Goal: Task Accomplishment & Management: Manage account settings

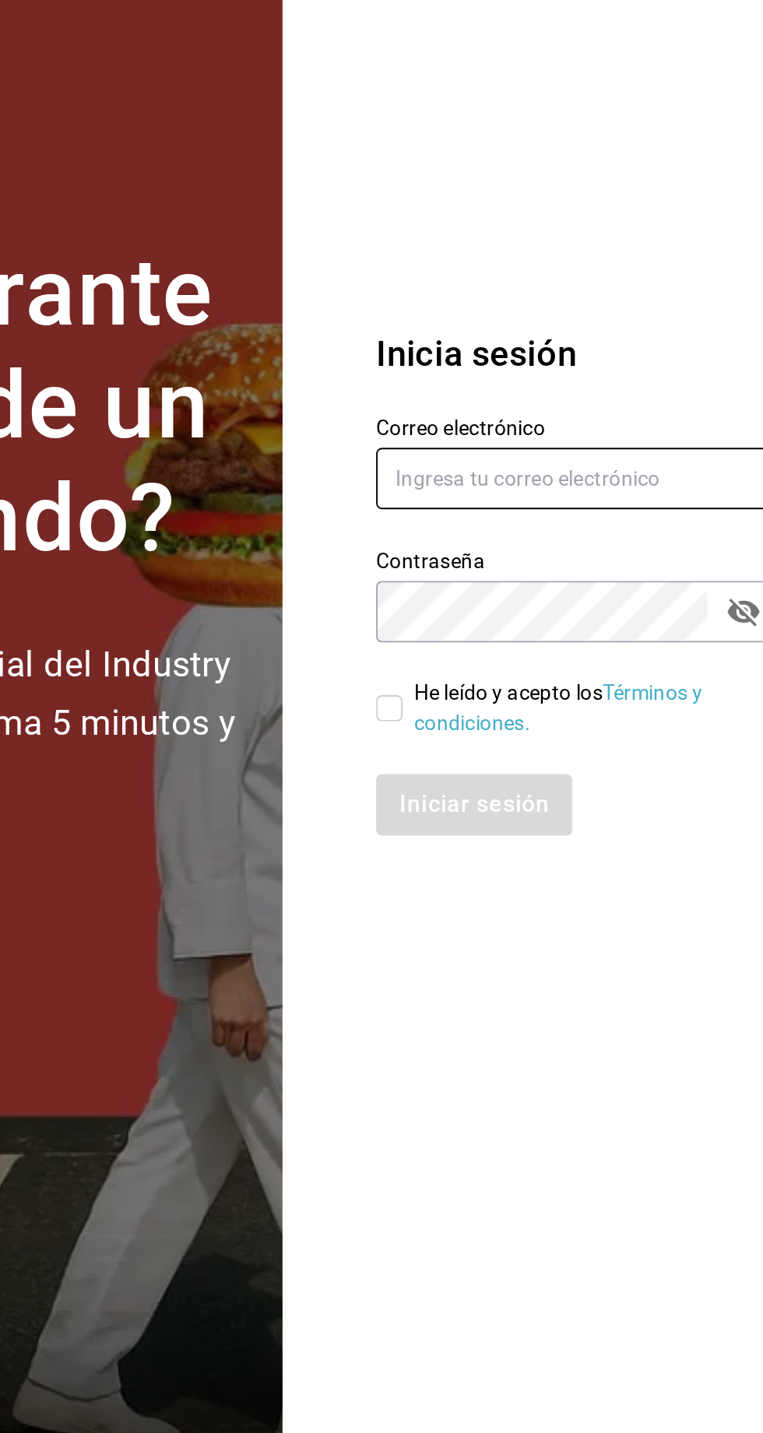
click at [525, 678] on input "text" at bounding box center [617, 661] width 218 height 33
type input "administracion@restaurantelatino.com"
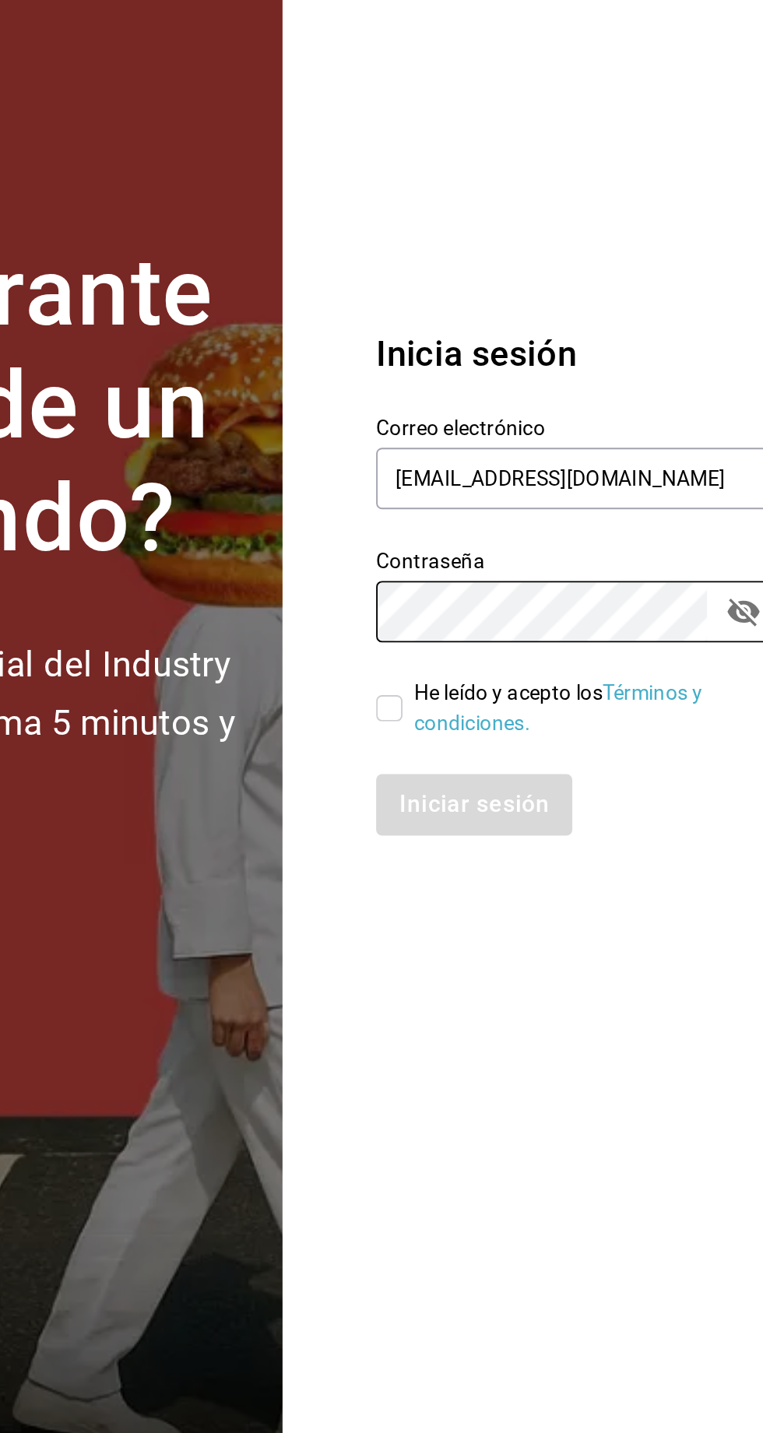
click at [515, 791] on input "He leído y acepto los Términos y condiciones." at bounding box center [515, 784] width 14 height 14
checkbox input "true"
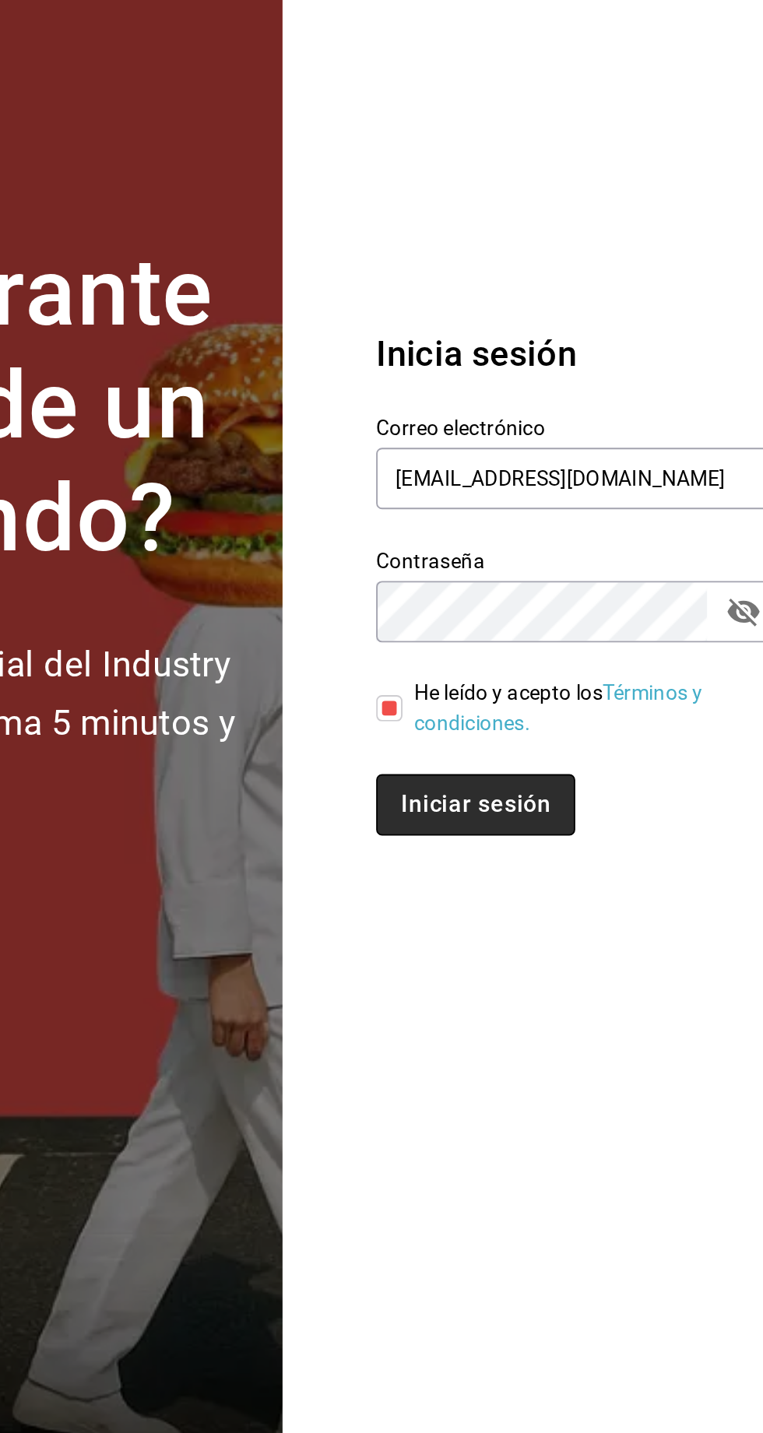
click at [511, 852] on button "Iniciar sesión" at bounding box center [561, 835] width 106 height 33
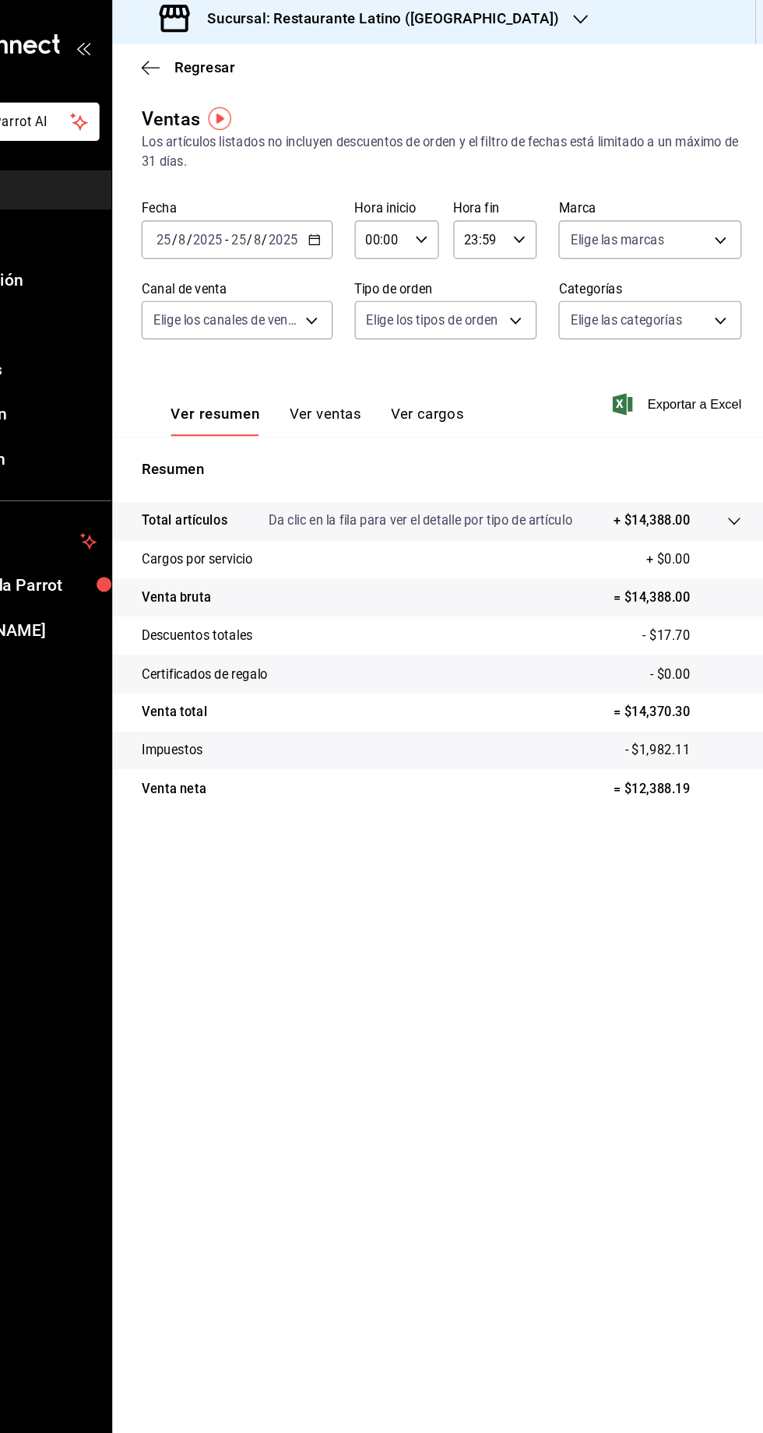
click at [452, 37] on div "Sucursal: Restaurante Latino (Pabellon)" at bounding box center [414, 22] width 399 height 44
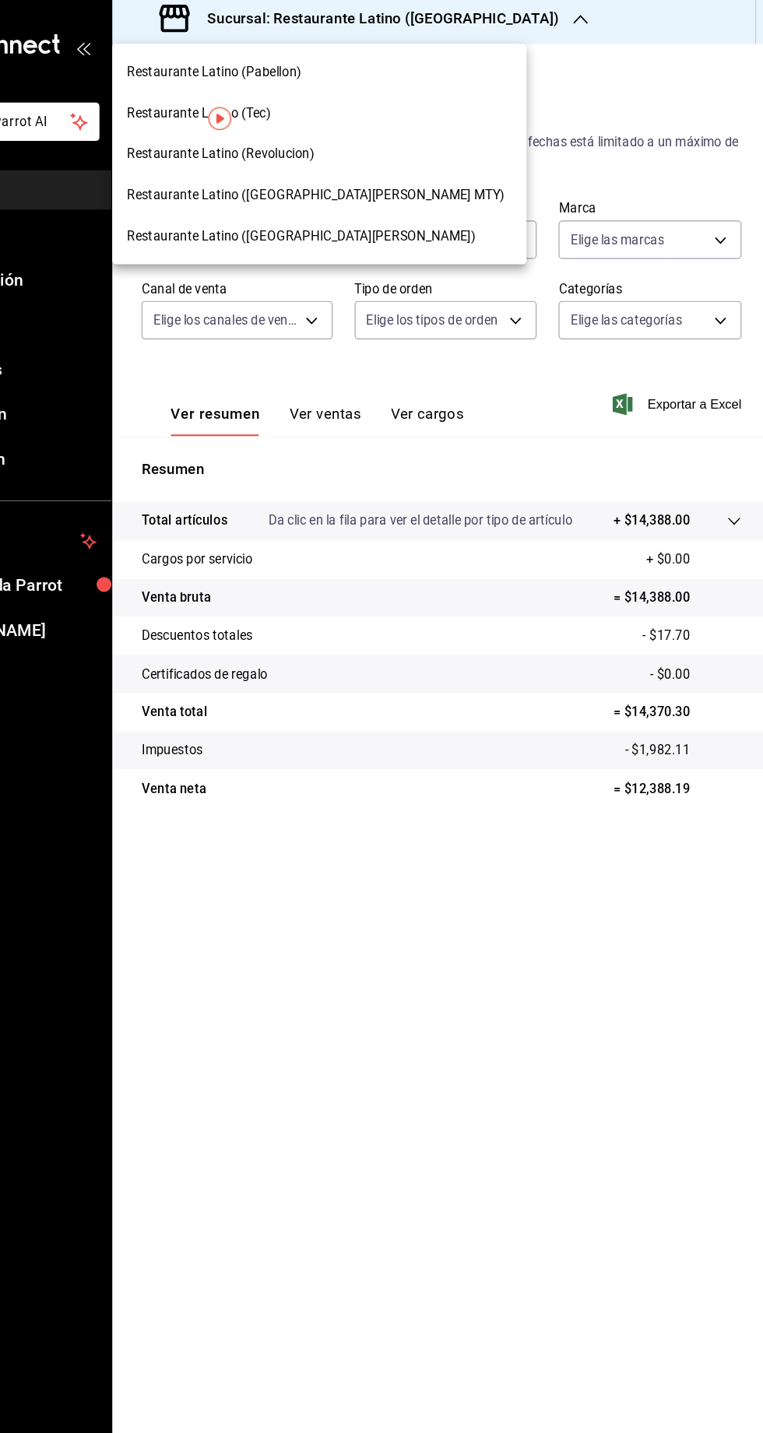
click at [320, 172] on span "Restaurante Latino (San Jeronimo MTY)" at bounding box center [375, 172] width 321 height 16
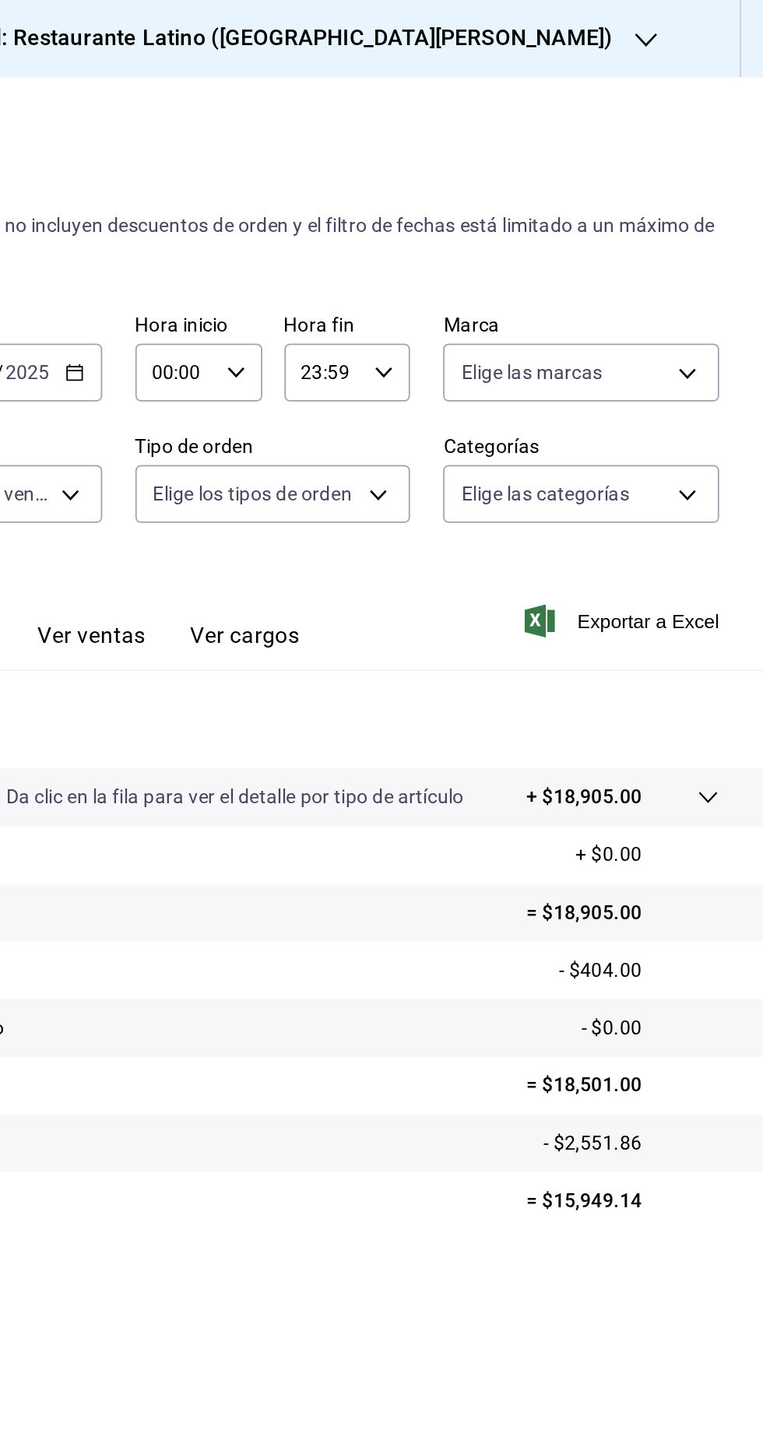
click at [511, 35] on div "Sucursal: Restaurante Latino (San Jeronimo MTY)" at bounding box center [462, 22] width 494 height 44
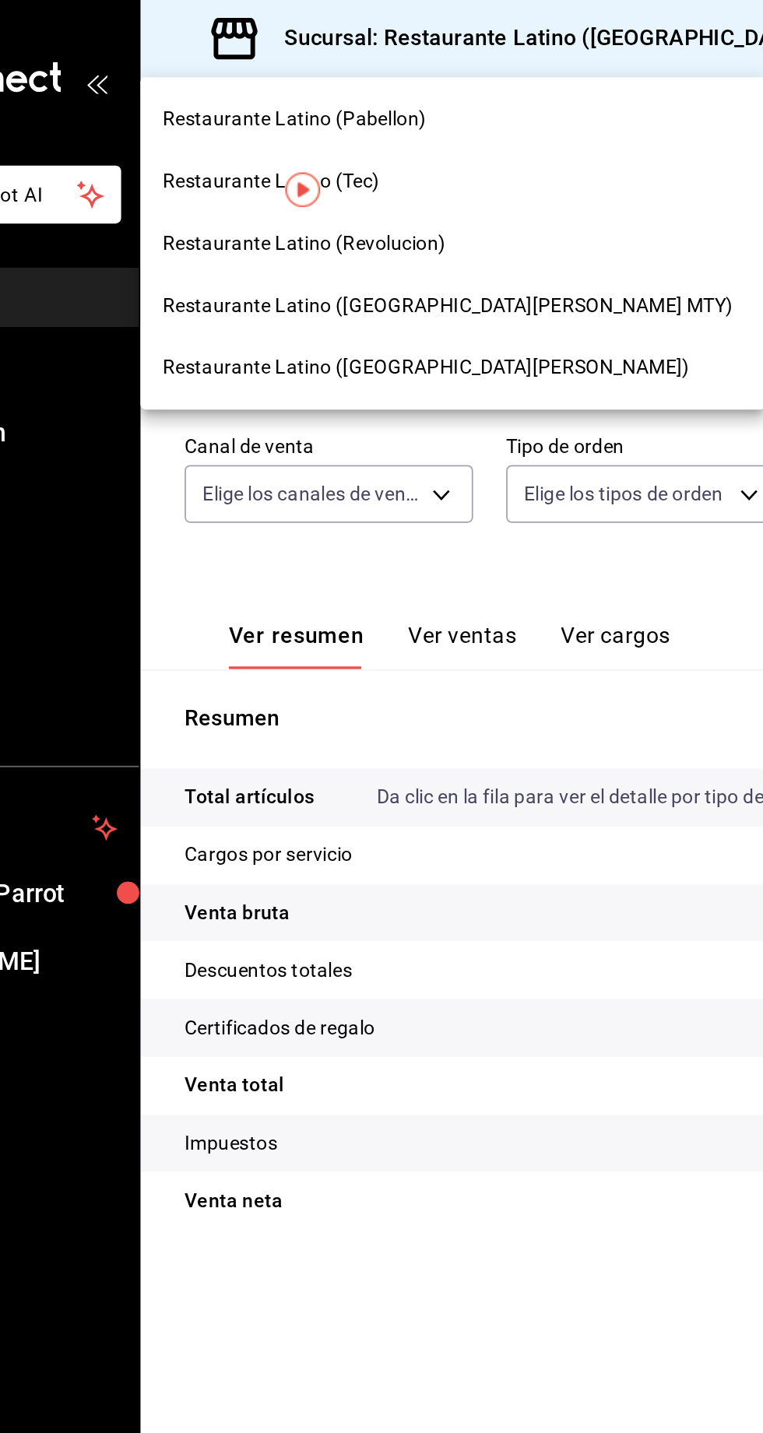
click at [338, 148] on div "Restaurante Latino (Revolucion)" at bounding box center [378, 137] width 353 height 35
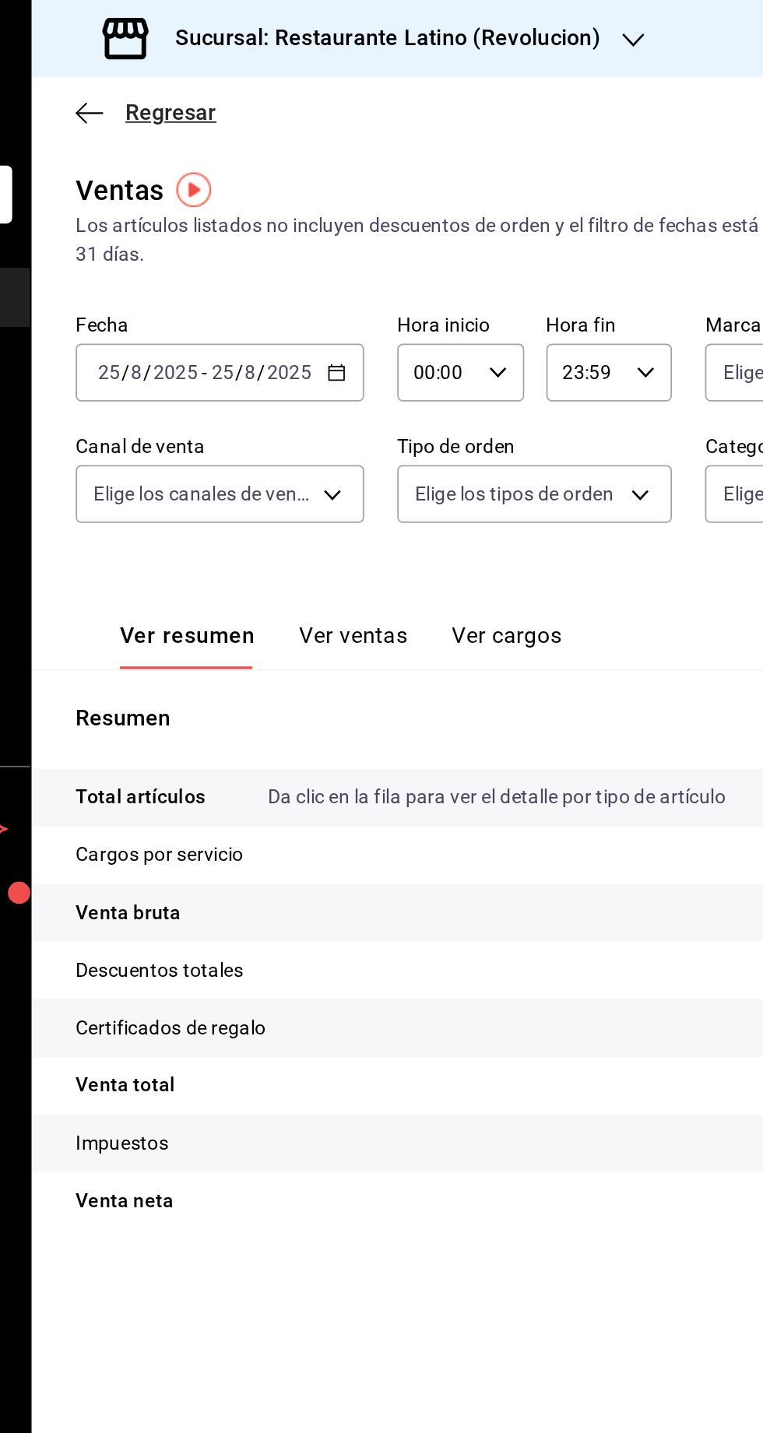
click at [262, 69] on span "Regresar" at bounding box center [280, 63] width 51 height 15
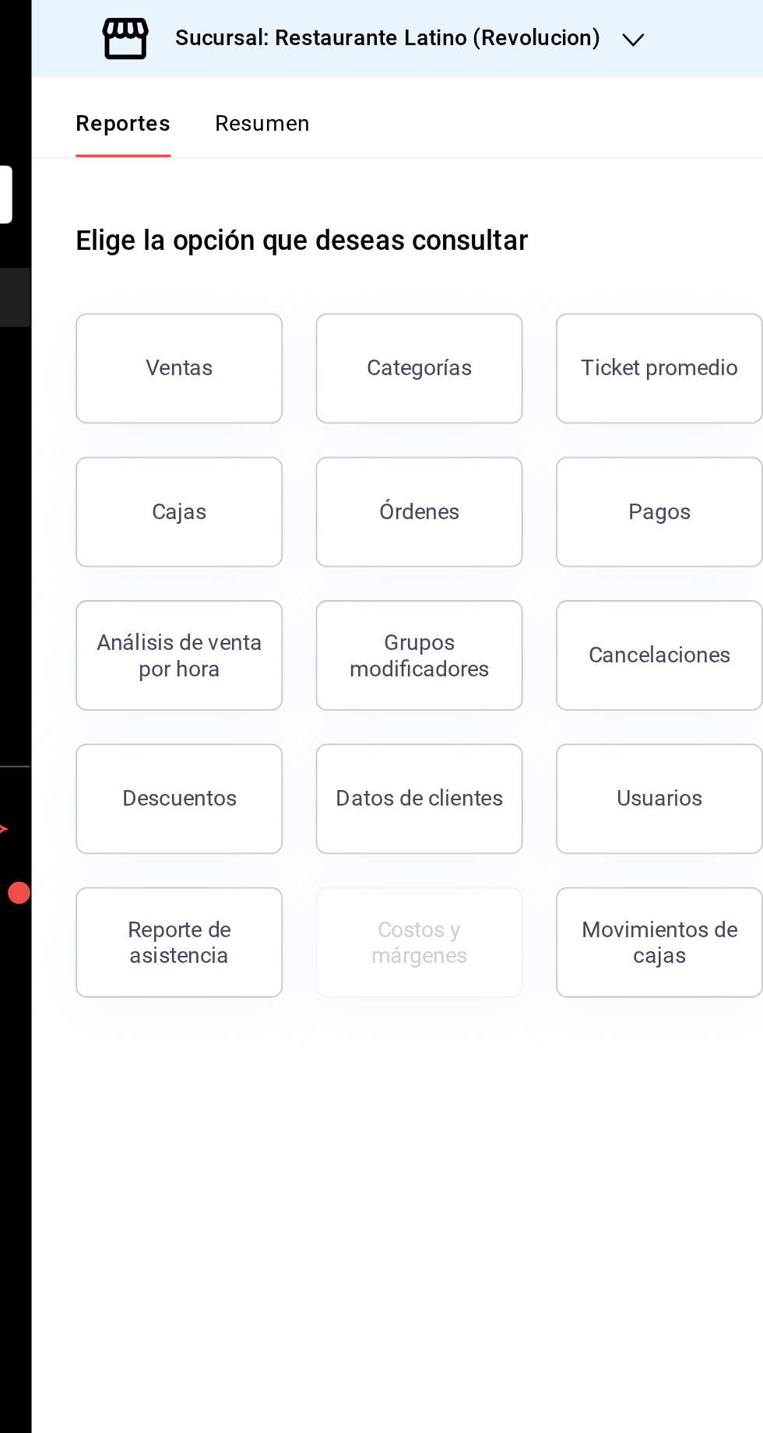
click at [415, 23] on h3 "Sucursal: Restaurante Latino (Revolucion)" at bounding box center [397, 21] width 252 height 19
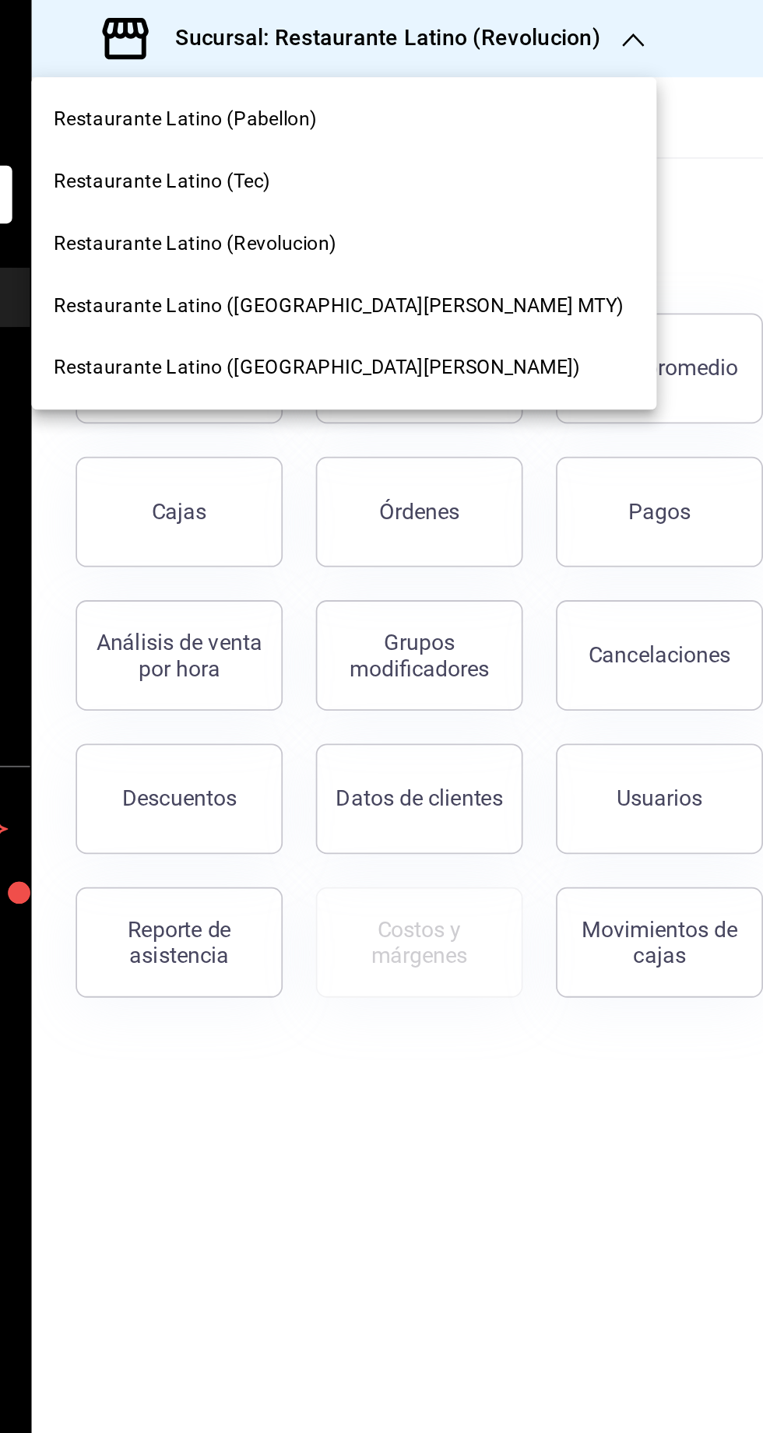
click at [311, 177] on span "Restaurante Latino (San Jeronimo MTY)" at bounding box center [375, 172] width 321 height 16
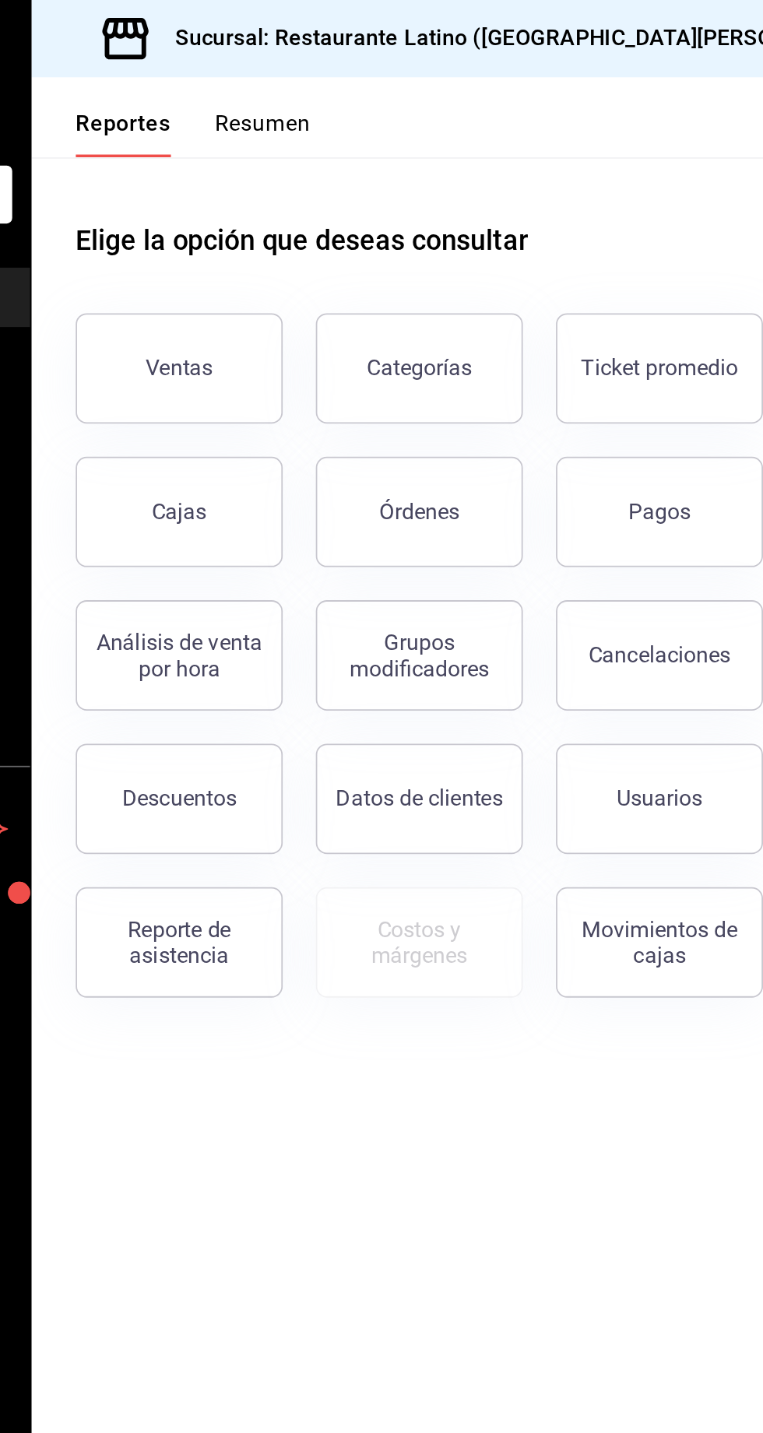
click at [340, 83] on button "Resumen" at bounding box center [333, 75] width 54 height 26
